Goal: Feedback & Contribution: Contribute content

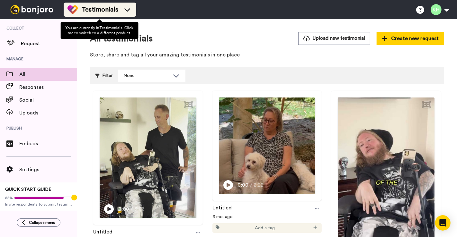
click at [118, 14] on div "Testimonials" at bounding box center [99, 9] width 65 height 10
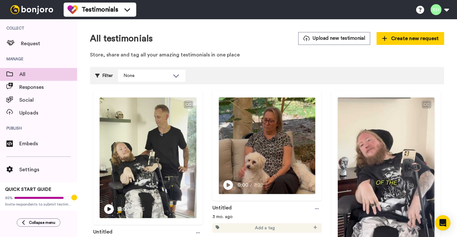
click at [196, 41] on div "All testimonials Upload new testimonial Create new request" at bounding box center [267, 38] width 354 height 13
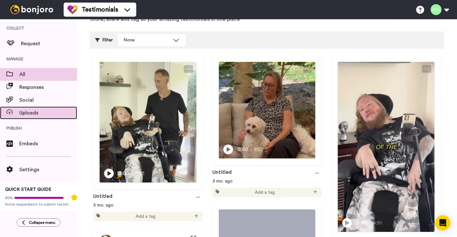
click at [35, 116] on span "Uploads" at bounding box center [48, 113] width 58 height 8
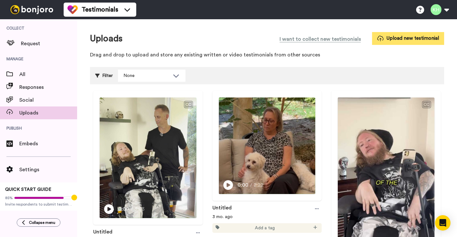
click at [390, 37] on button "Upload new testimonial" at bounding box center [408, 38] width 72 height 13
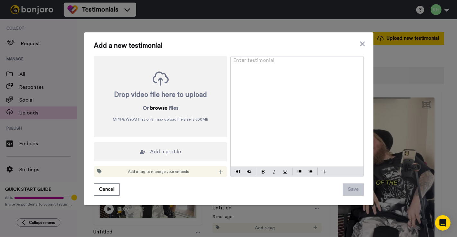
click at [161, 109] on button "browse" at bounding box center [158, 108] width 17 height 8
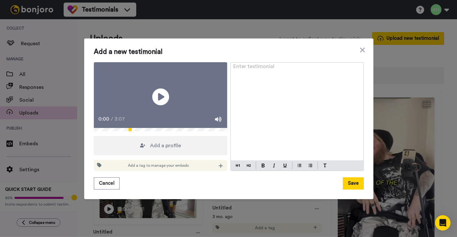
click at [157, 97] on icon "Play/Pause" at bounding box center [160, 97] width 17 height 31
click at [157, 97] on icon at bounding box center [160, 96] width 17 height 17
click at [162, 97] on icon at bounding box center [160, 96] width 17 height 17
click at [358, 190] on button "Save" at bounding box center [353, 184] width 21 height 12
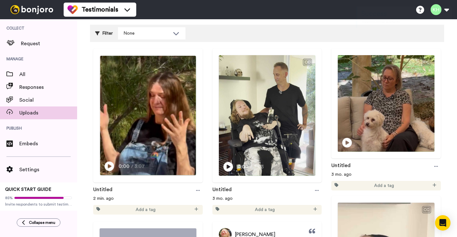
scroll to position [71, 0]
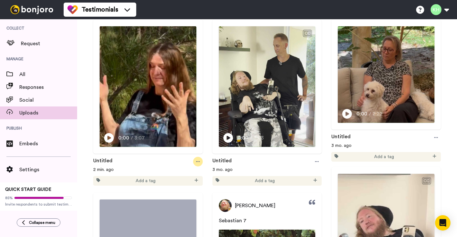
click at [197, 161] on icon at bounding box center [198, 161] width 4 height 1
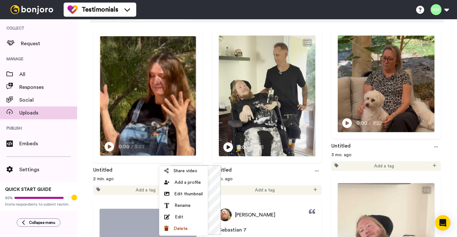
scroll to position [36, 0]
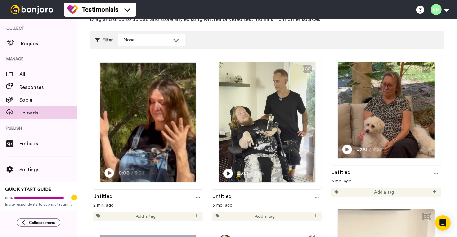
click at [107, 168] on icon at bounding box center [109, 173] width 10 height 10
click at [153, 92] on video at bounding box center [148, 122] width 96 height 119
click at [150, 114] on video at bounding box center [148, 122] width 96 height 119
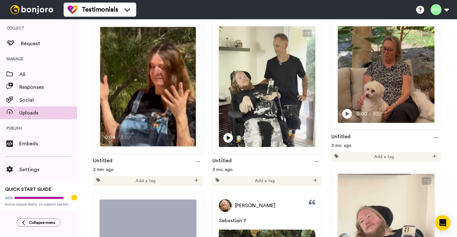
scroll to position [0, 0]
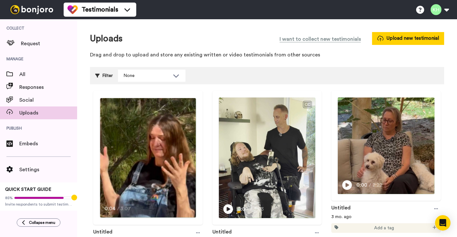
click at [150, 114] on video at bounding box center [148, 157] width 96 height 119
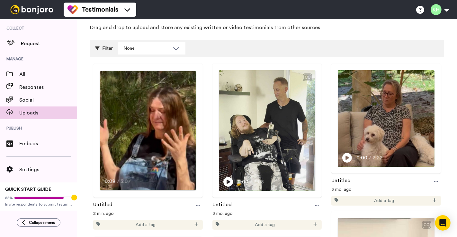
scroll to position [36, 0]
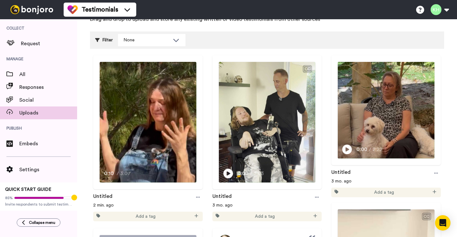
click at [113, 193] on div "Untitled" at bounding box center [148, 198] width 110 height 10
click at [111, 193] on link "Untitled" at bounding box center [102, 198] width 19 height 10
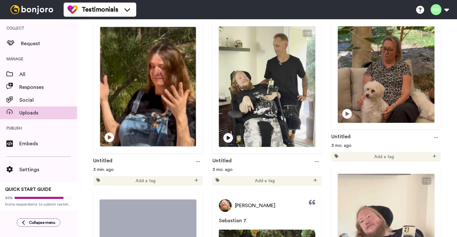
click at [108, 137] on icon at bounding box center [109, 138] width 10 height 10
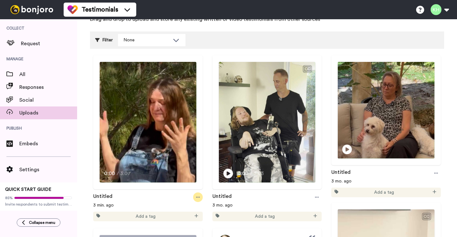
click at [196, 196] on icon at bounding box center [198, 197] width 4 height 4
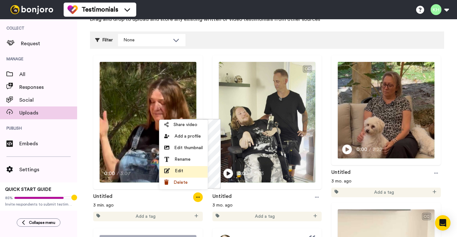
click at [192, 170] on div "Edit" at bounding box center [183, 171] width 39 height 6
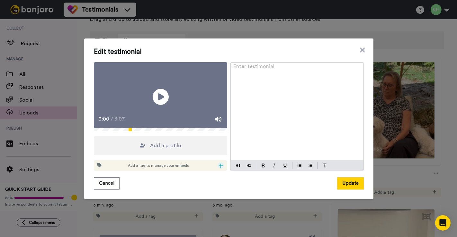
click at [218, 169] on icon at bounding box center [220, 165] width 4 height 5
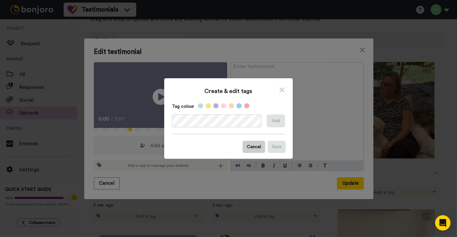
click at [253, 142] on button "Cancel" at bounding box center [253, 147] width 22 height 12
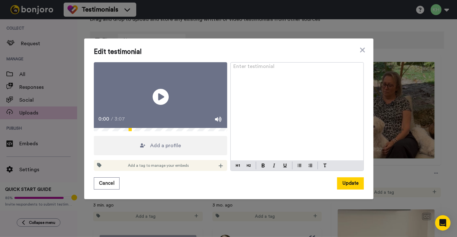
click at [364, 44] on div "Edit testimonial Play/Pause 0:00 / 3:07 Add a profile Add a tag to manage your …" at bounding box center [228, 119] width 289 height 161
click at [360, 48] on icon at bounding box center [362, 50] width 5 height 5
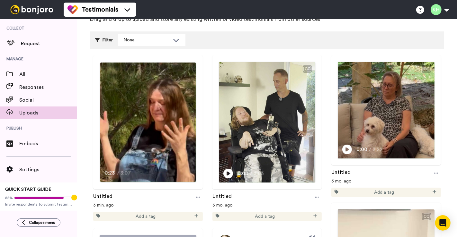
click at [129, 110] on video at bounding box center [148, 122] width 96 height 119
click at [113, 93] on video at bounding box center [148, 122] width 96 height 119
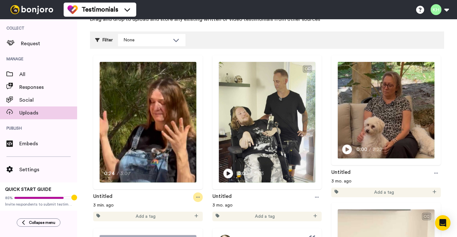
click at [196, 195] on icon at bounding box center [198, 197] width 4 height 4
click at [303, 69] on div "CC" at bounding box center [307, 69] width 8 height 6
click at [302, 65] on div "CC" at bounding box center [308, 68] width 13 height 11
click at [305, 67] on div "CC" at bounding box center [307, 69] width 8 height 6
click at [261, 141] on video at bounding box center [267, 122] width 96 height 119
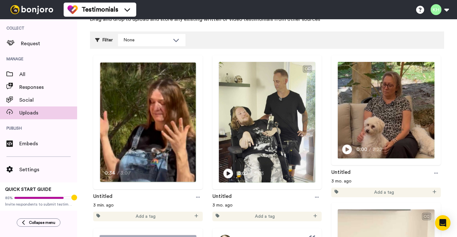
click at [139, 143] on video at bounding box center [148, 122] width 96 height 119
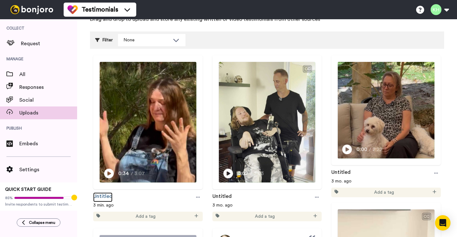
click at [107, 193] on link "Untitled" at bounding box center [102, 198] width 19 height 10
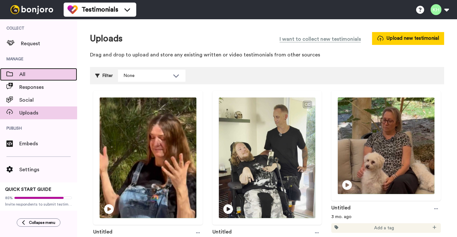
click at [32, 68] on div "All" at bounding box center [38, 74] width 77 height 13
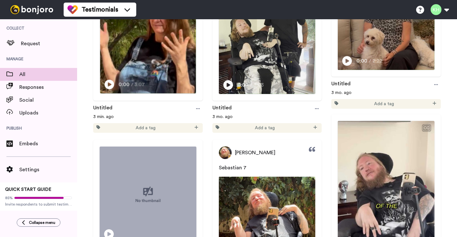
scroll to position [71, 0]
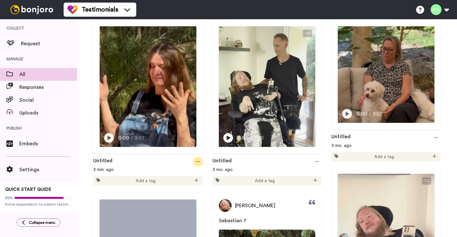
click at [196, 160] on icon at bounding box center [198, 162] width 4 height 4
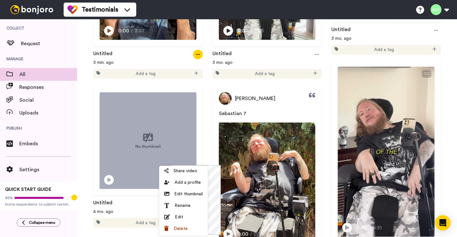
scroll to position [178, 0]
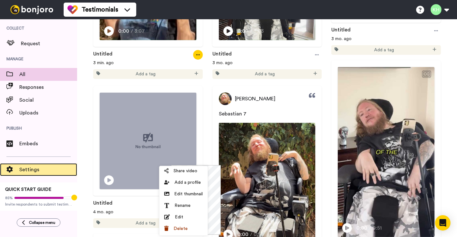
click at [49, 167] on span "Settings" at bounding box center [48, 170] width 58 height 8
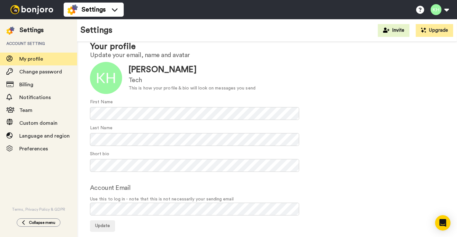
scroll to position [27, 0]
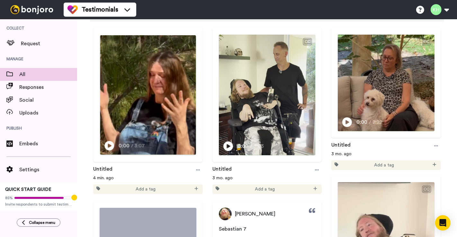
scroll to position [71, 0]
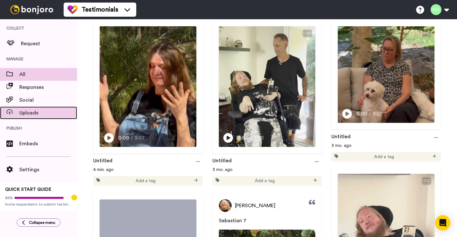
click at [52, 110] on span "Uploads" at bounding box center [48, 113] width 58 height 8
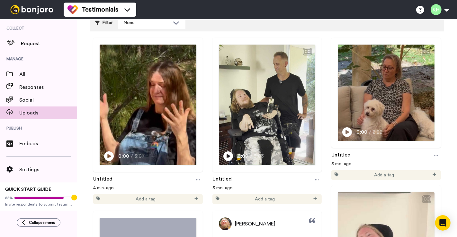
scroll to position [71, 0]
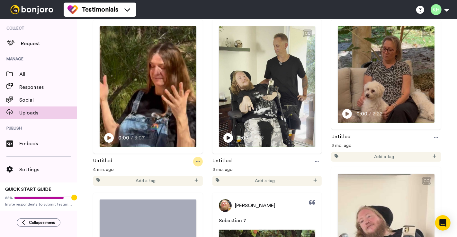
click at [198, 158] on div at bounding box center [198, 162] width 10 height 10
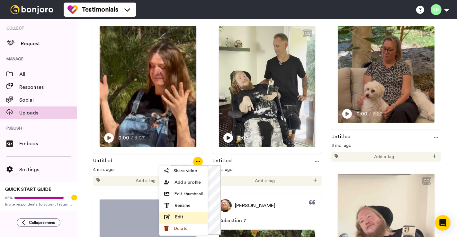
click at [187, 216] on div "Edit" at bounding box center [183, 217] width 39 height 6
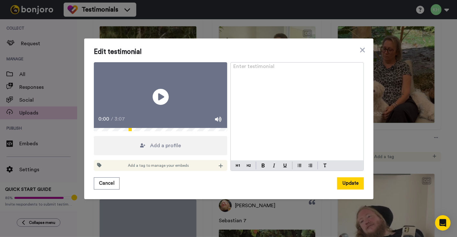
click at [364, 42] on div "Edit testimonial Play/Pause 0:00 / 3:07 Add a profile Add a tag to manage your …" at bounding box center [228, 119] width 289 height 161
click at [362, 46] on icon at bounding box center [362, 50] width 6 height 8
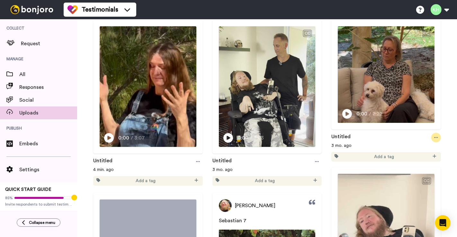
click at [434, 136] on icon at bounding box center [436, 138] width 4 height 4
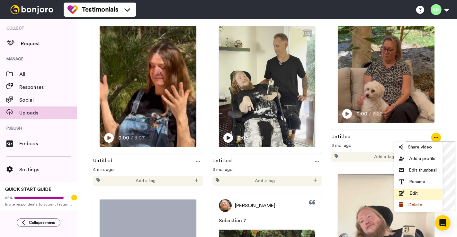
click at [410, 191] on span "Edit" at bounding box center [413, 193] width 8 height 6
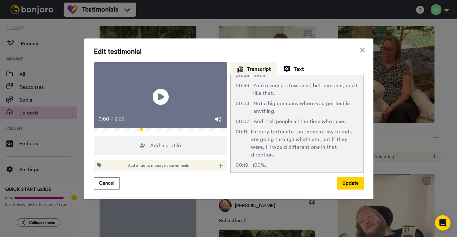
scroll to position [498, 0]
click at [361, 46] on icon at bounding box center [362, 50] width 6 height 8
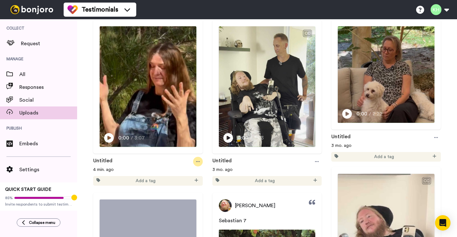
click at [196, 161] on icon at bounding box center [198, 162] width 4 height 4
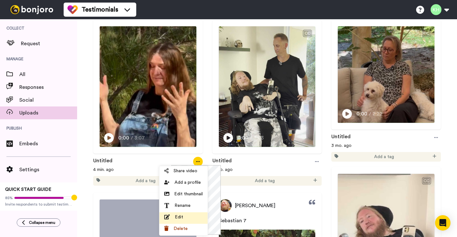
click at [190, 214] on div "Edit" at bounding box center [183, 217] width 39 height 6
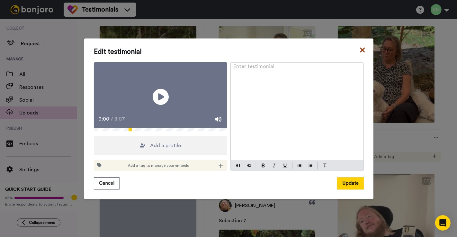
click at [360, 48] on icon at bounding box center [362, 50] width 5 height 5
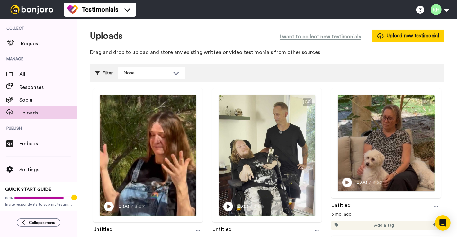
scroll to position [0, 0]
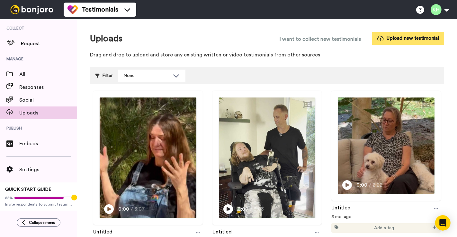
click at [399, 36] on button "Upload new testimonial" at bounding box center [408, 38] width 72 height 13
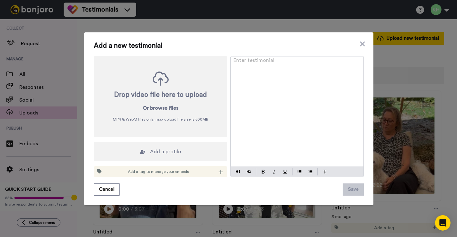
click at [116, 189] on div "Cancel Save" at bounding box center [229, 190] width 270 height 12
click at [107, 188] on button "Cancel" at bounding box center [107, 190] width 26 height 12
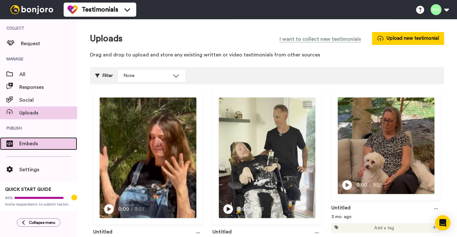
click at [33, 149] on div "Embeds" at bounding box center [38, 143] width 77 height 13
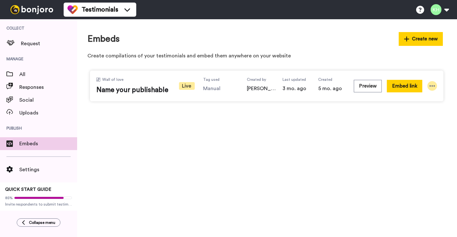
click at [431, 86] on icon at bounding box center [432, 86] width 6 height 6
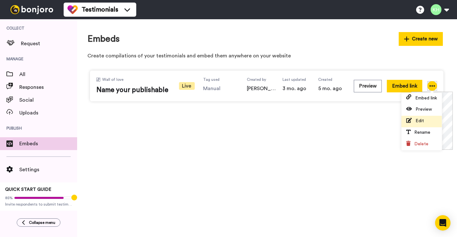
click at [419, 123] on li "Edit" at bounding box center [421, 122] width 40 height 12
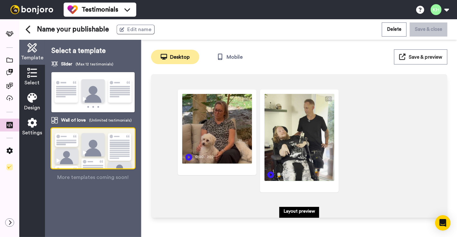
click at [32, 73] on icon at bounding box center [32, 73] width 10 height 10
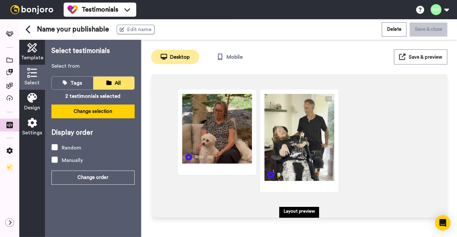
click at [102, 113] on button "Change selection" at bounding box center [92, 112] width 83 height 14
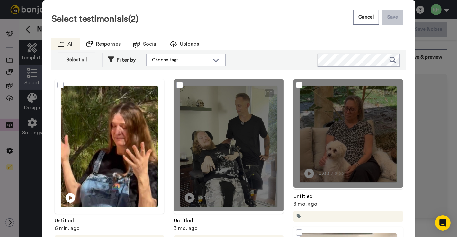
click at [74, 111] on div at bounding box center [110, 145] width 110 height 132
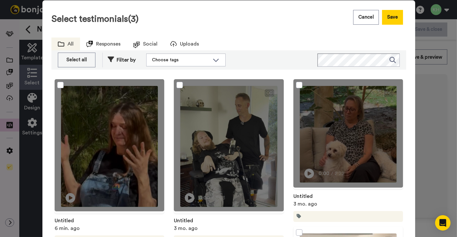
click at [400, 17] on div "Cancel Save" at bounding box center [379, 17] width 53 height 21
click at [395, 18] on button "Save" at bounding box center [392, 17] width 21 height 15
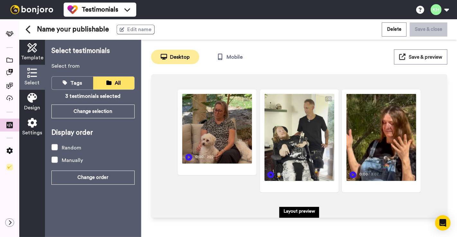
click at [437, 56] on span "Save & preview" at bounding box center [425, 57] width 33 height 5
